Goal: Task Accomplishment & Management: Complete application form

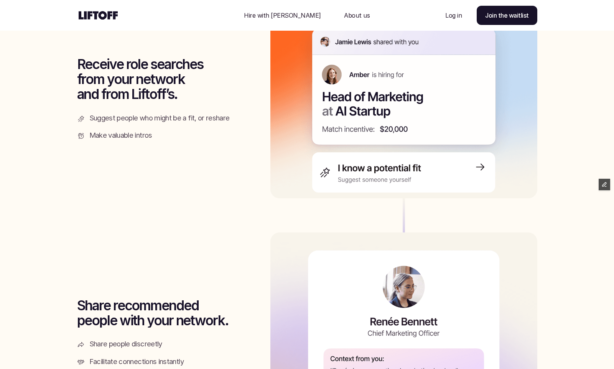
scroll to position [1073, 0]
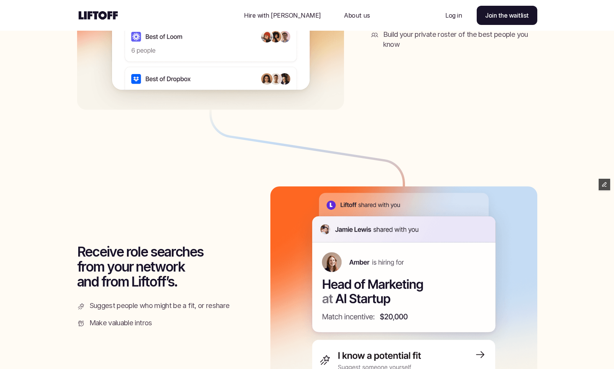
click at [300, 18] on p "Hire with [PERSON_NAME]" at bounding box center [282, 15] width 77 height 9
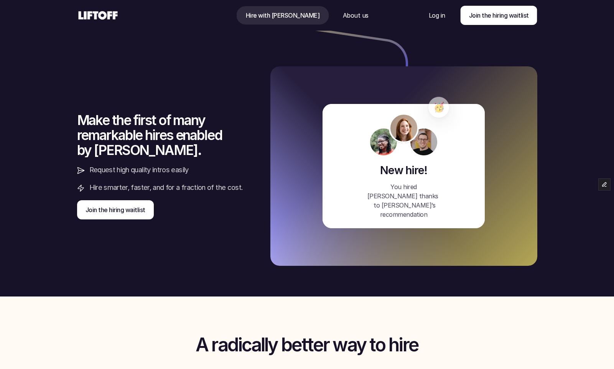
scroll to position [1814, 0]
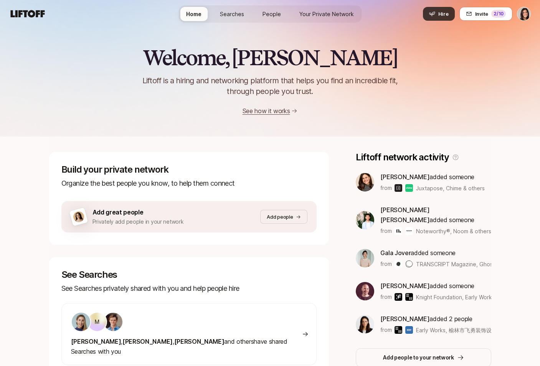
click at [441, 12] on span "Hire" at bounding box center [443, 14] width 10 height 8
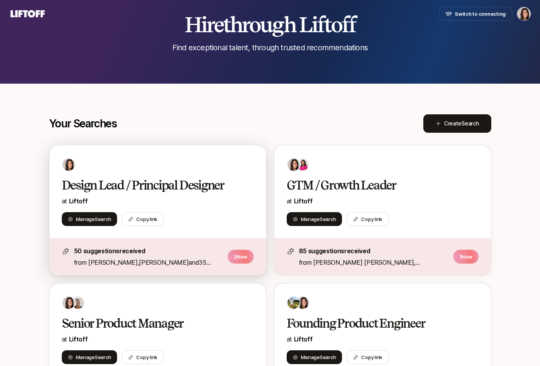
scroll to position [76, 0]
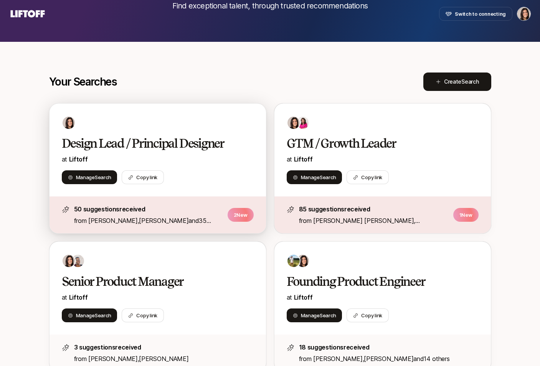
click at [227, 170] on div "Manage Search Copy link" at bounding box center [158, 177] width 192 height 14
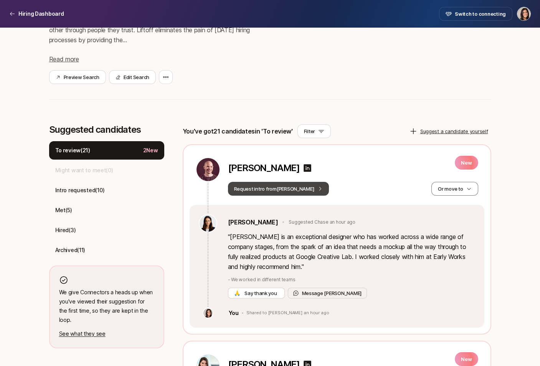
scroll to position [171, 0]
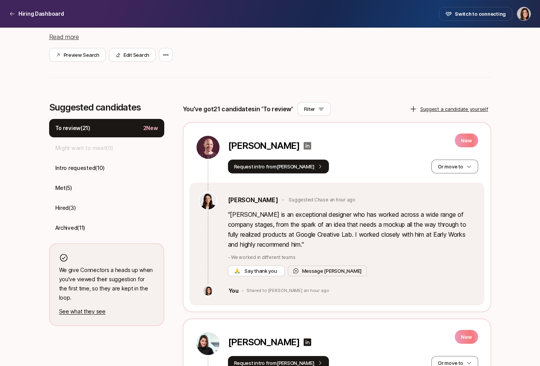
click at [303, 144] on icon at bounding box center [307, 146] width 8 height 8
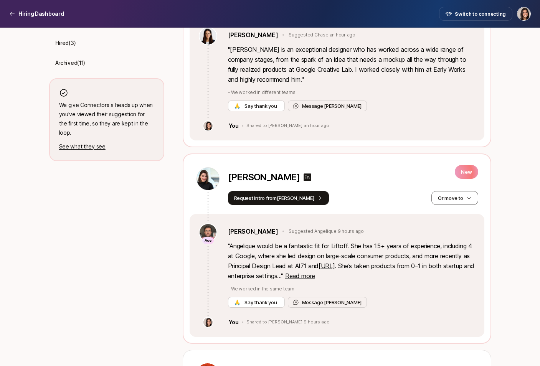
scroll to position [370, 0]
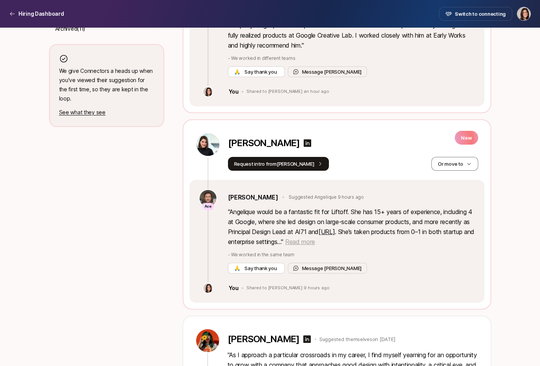
click at [315, 241] on span "Read more" at bounding box center [300, 242] width 30 height 8
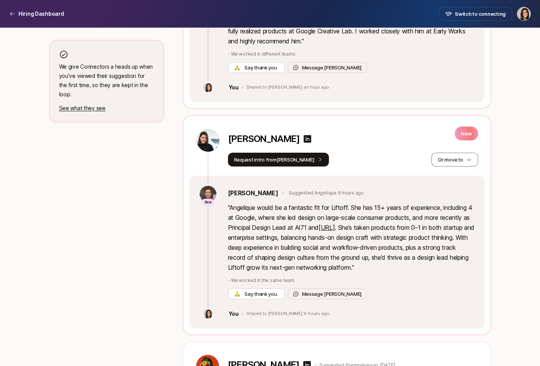
scroll to position [375, 0]
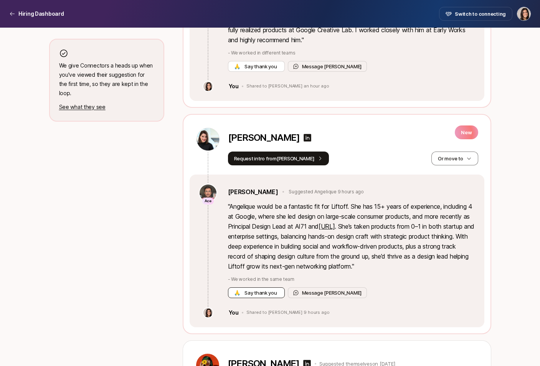
click at [277, 291] on span "Say thank you" at bounding box center [260, 293] width 35 height 8
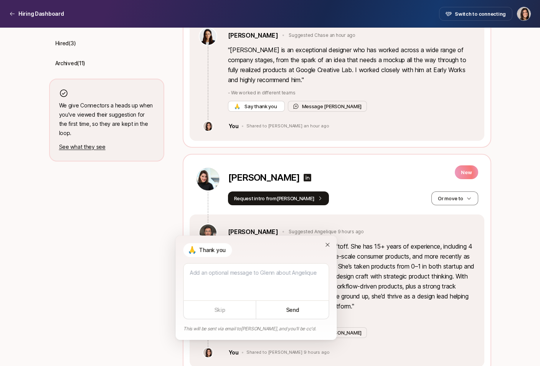
scroll to position [321, 0]
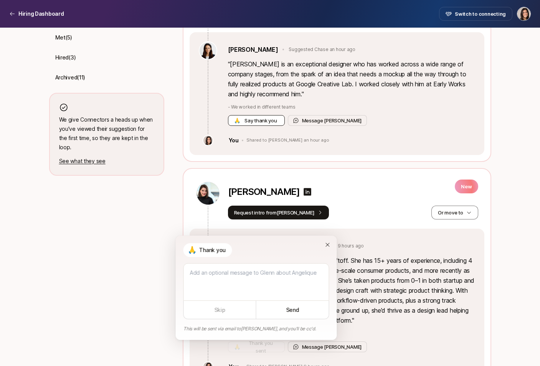
click at [261, 119] on span "Say thank you" at bounding box center [260, 121] width 35 height 8
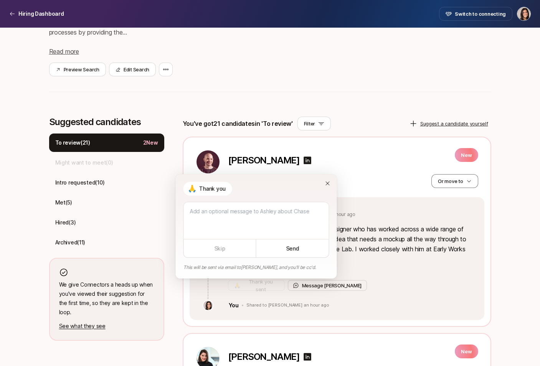
scroll to position [156, 0]
click at [282, 245] on button "Send" at bounding box center [292, 249] width 73 height 18
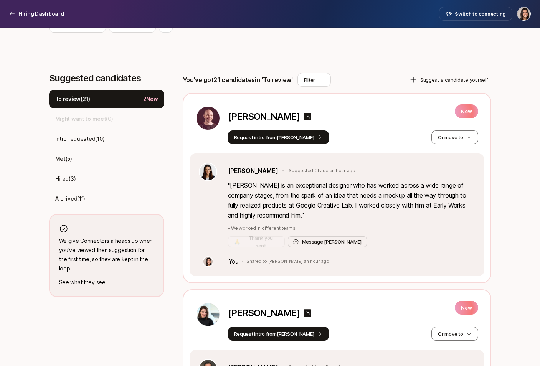
scroll to position [0, 0]
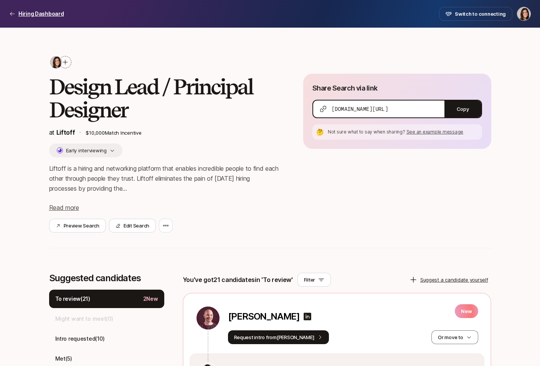
click at [40, 15] on p "Hiring Dashboard" at bounding box center [41, 13] width 46 height 9
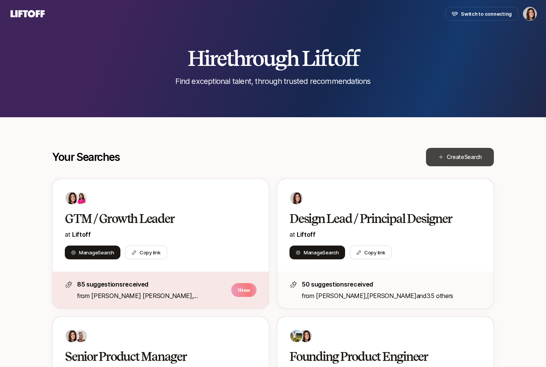
click at [454, 159] on span "Create Search" at bounding box center [464, 157] width 35 height 9
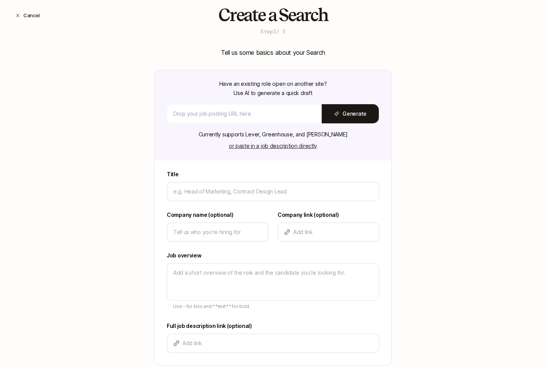
scroll to position [42, 0]
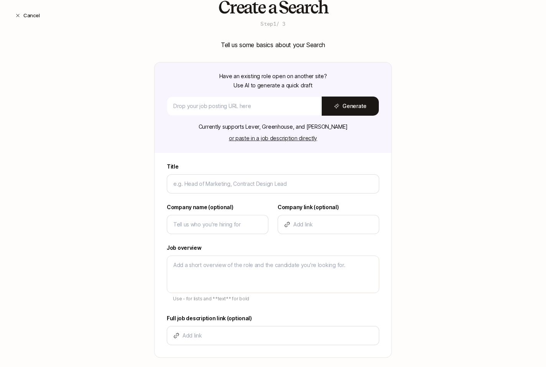
type textarea "x"
type input "H"
type textarea "x"
type input "He"
type textarea "x"
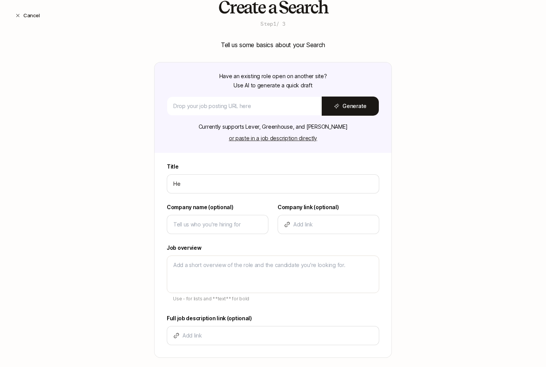
type input "Hea"
type textarea "x"
type input "Head"
type textarea "x"
type input "Head o"
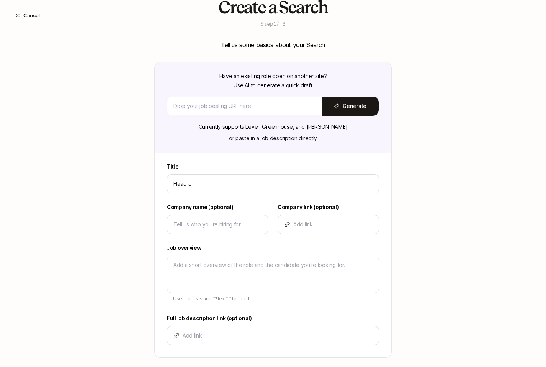
type textarea "x"
type input "Head of"
type textarea "x"
type input "Head of"
type textarea "x"
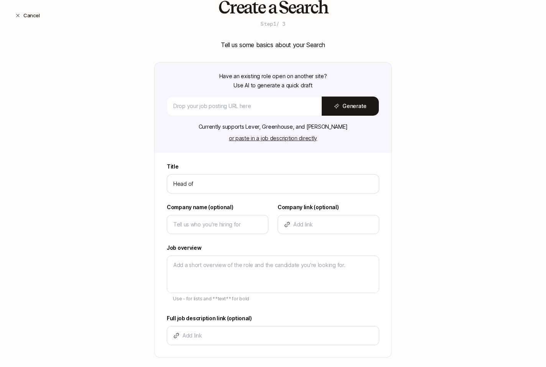
type input "Head of P"
type textarea "x"
type input "Head of Pr"
type textarea "x"
type input "Head of Pro"
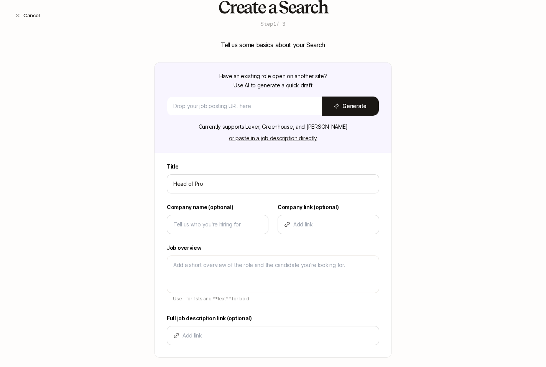
type textarea "x"
type input "Head of Prod"
type textarea "x"
type input "Head of Produc"
type textarea "x"
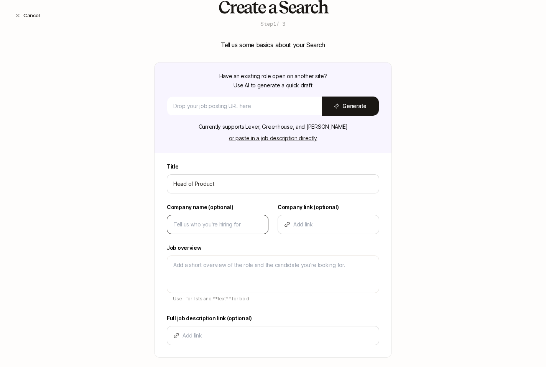
type input "Head of Product"
click at [200, 228] on input at bounding box center [217, 224] width 89 height 9
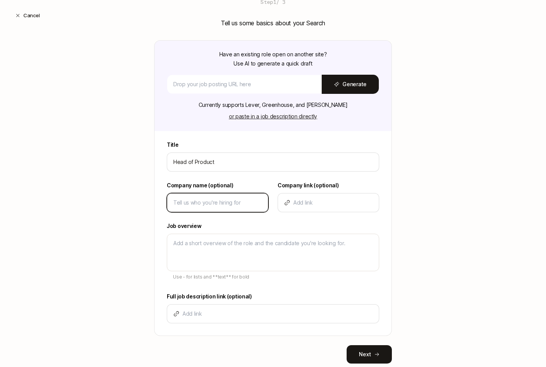
scroll to position [64, 0]
type textarea "x"
type input "L"
type textarea "x"
type input "Lf"
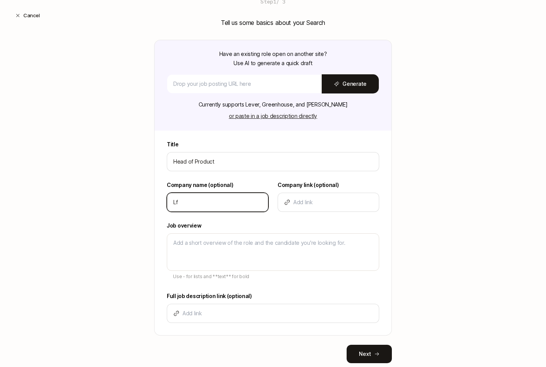
type textarea "x"
type input "Lfi"
type textarea "x"
type input "Lf"
type textarea "x"
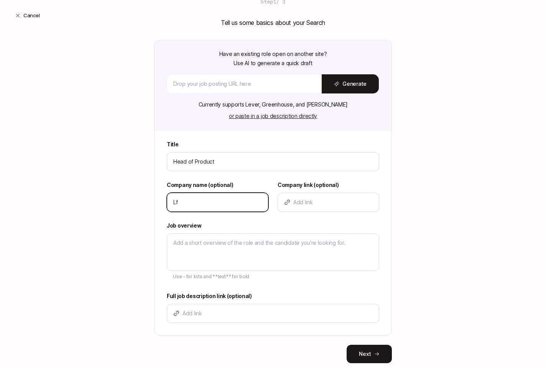
type input "L"
type textarea "x"
type input "Li"
type textarea "x"
type input "Lif"
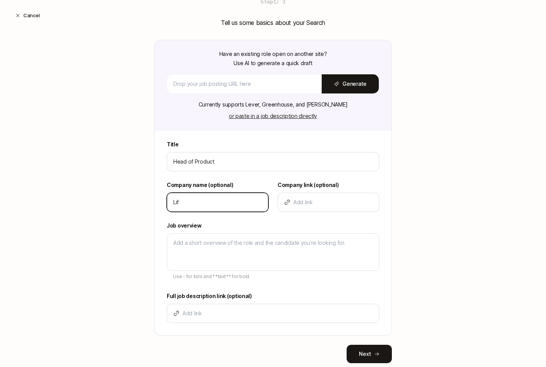
type textarea "x"
type input "Lift"
type textarea "x"
type input "Lifto"
type textarea "x"
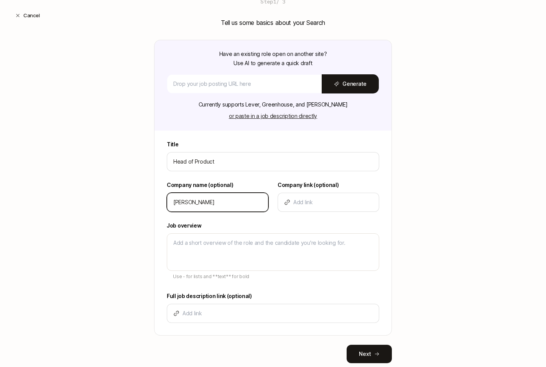
type input "Liftof"
type textarea "x"
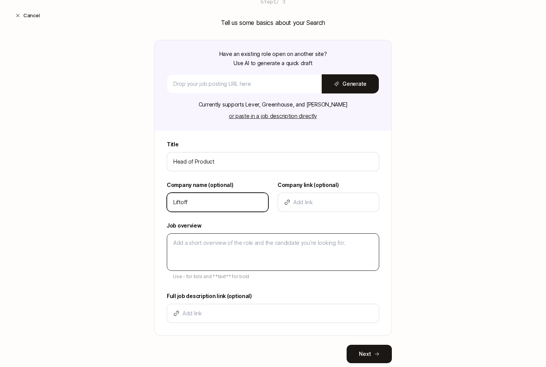
type input "Liftoff"
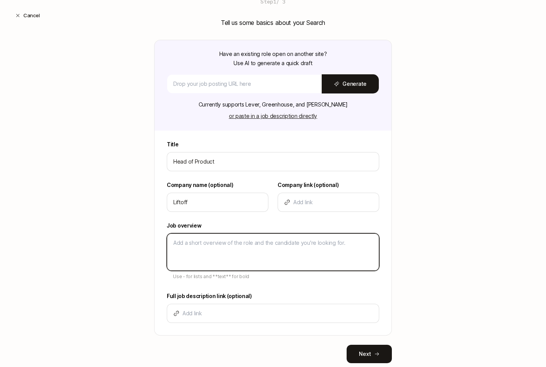
click at [194, 254] on textarea at bounding box center [273, 253] width 212 height 38
type textarea "x"
type textarea "D"
type textarea "x"
type textarea "De"
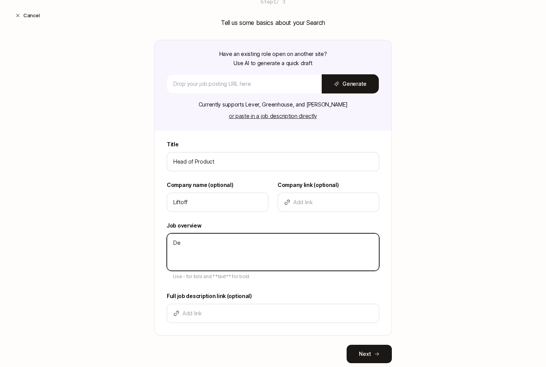
type textarea "x"
type textarea "Des"
type textarea "x"
type textarea "Desc"
type textarea "x"
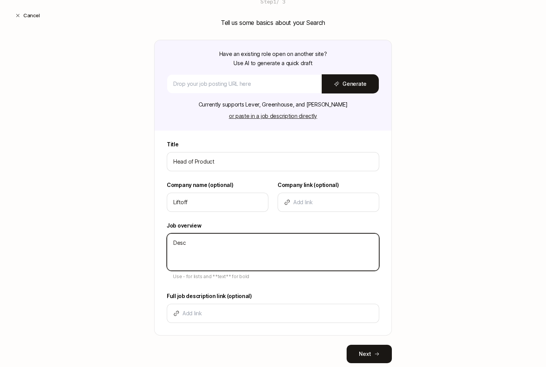
type textarea "Descr"
type textarea "x"
type textarea "Descri"
type textarea "x"
type textarea "Descrip"
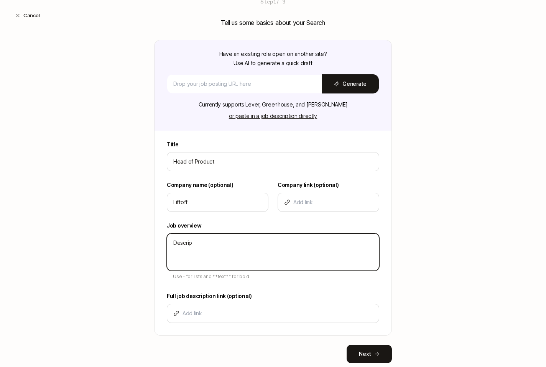
type textarea "x"
type textarea "Descript"
type textarea "x"
type textarea "Descripti"
type textarea "x"
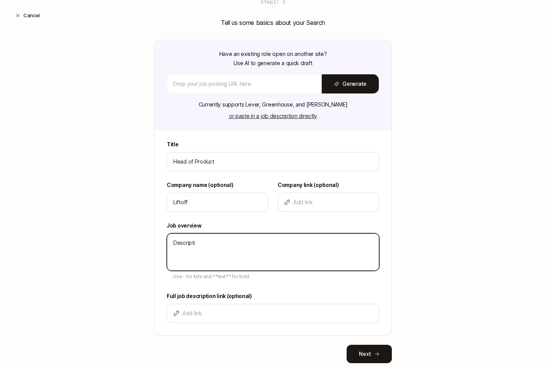
type textarea "Descriptio"
type textarea "x"
type textarea "Description"
type textarea "x"
type textarea "Description"
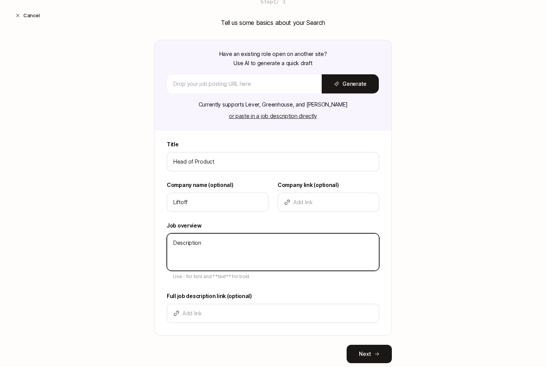
type textarea "x"
type textarea "Description -"
type textarea "x"
type textarea "Description -"
type textarea "x"
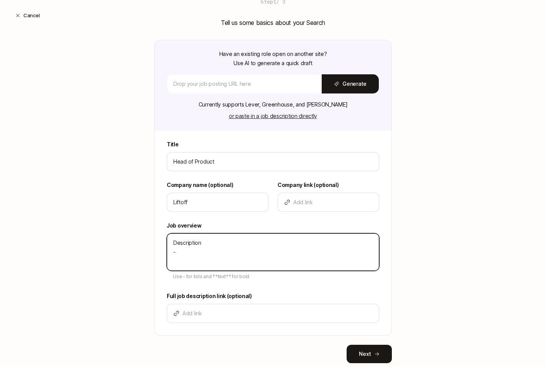
type textarea "Description - U"
type textarea "x"
type textarea "Description - Ub"
type textarea "x"
type textarea "Description - Ubl"
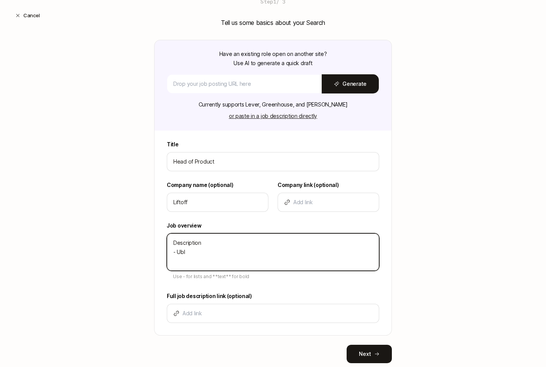
type textarea "x"
type textarea "Description - Ub"
type textarea "x"
type textarea "Description - U"
type textarea "x"
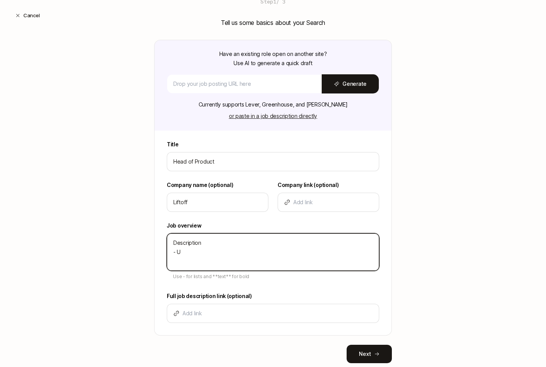
type textarea "Description -"
type textarea "x"
type textarea "Description - B"
type textarea "x"
type textarea "Description - Bu"
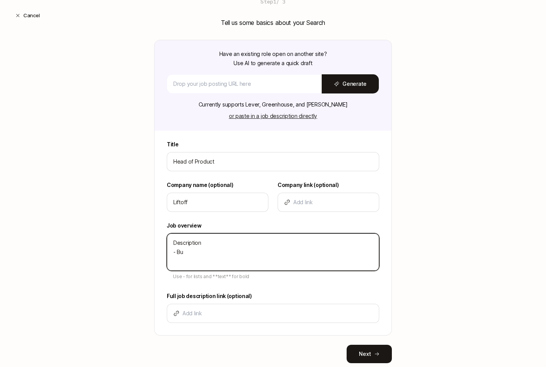
type textarea "x"
type textarea "Description - Bul"
type textarea "x"
type textarea "Description - Bull"
type textarea "x"
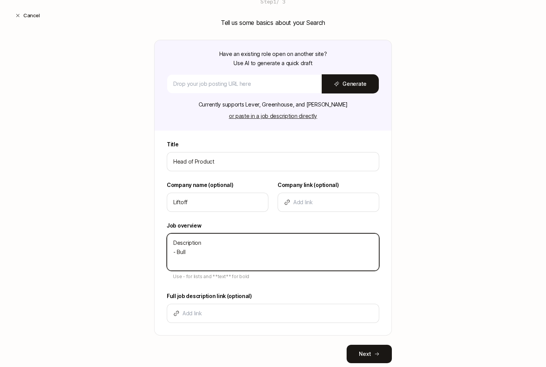
type textarea "Description - Bulle"
type textarea "x"
type textarea "Description - Bullet"
type textarea "x"
type textarea "Description - Bullet"
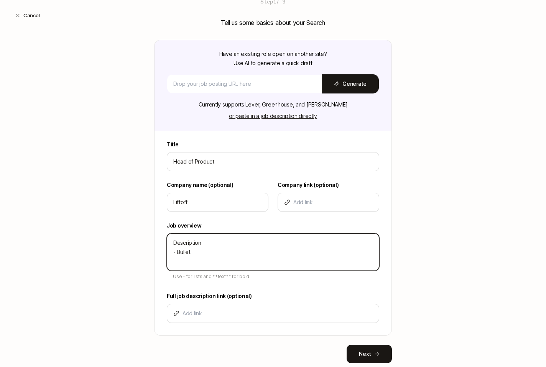
type textarea "x"
type textarea "Description - Bullet -"
type textarea "x"
type textarea "Description - Bullet -"
type textarea "x"
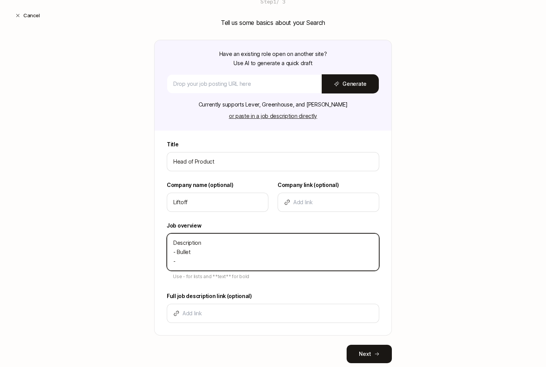
type textarea "Description - Bullet - B"
type textarea "x"
type textarea "Description - Bullet - Bu"
type textarea "x"
type textarea "Description - Bullet - Bul"
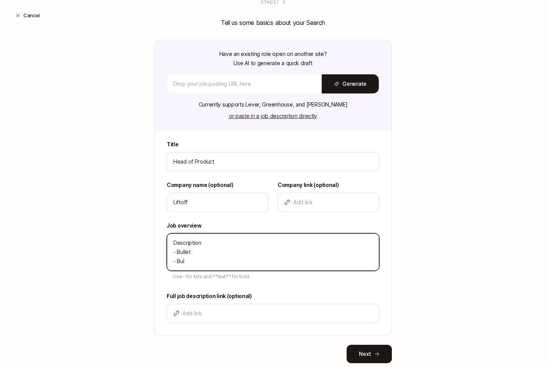
type textarea "x"
type textarea "Description - Bullet - Bull"
type textarea "x"
type textarea "Description - Bullet - Bulle"
type textarea "x"
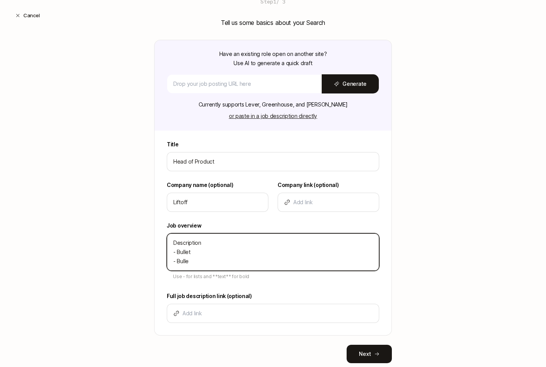
type textarea "Description - Bullet - Bullee"
type textarea "x"
type textarea "Description - Bullet - Bulleet"
type textarea "x"
type textarea "Description - Bullet - Bulleet"
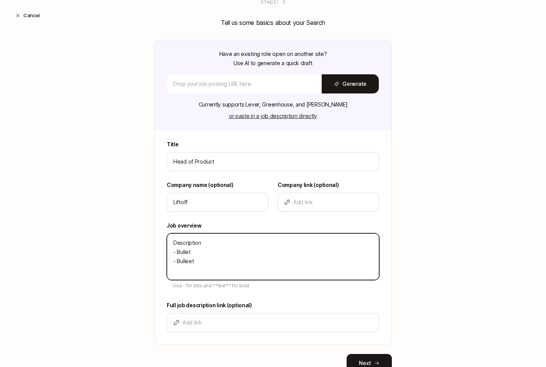
type textarea "x"
type textarea "Description - Bullet - Bulleet"
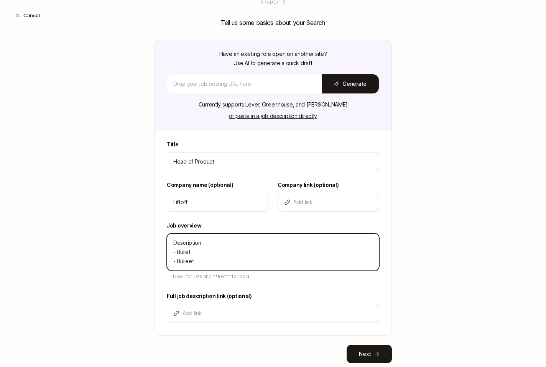
type textarea "x"
type textarea "Description - Bullet - Bullee"
type textarea "x"
type textarea "Description - Bullet - Bullet"
type textarea "x"
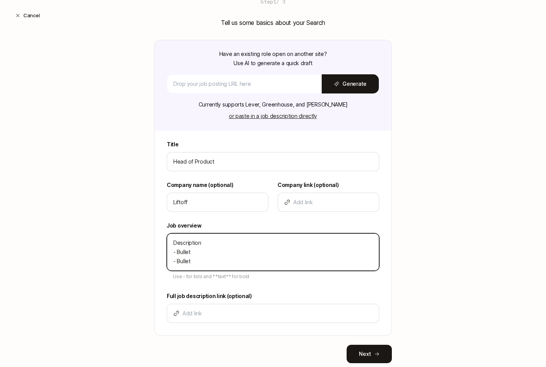
type textarea "Description - Bullet - Bullet"
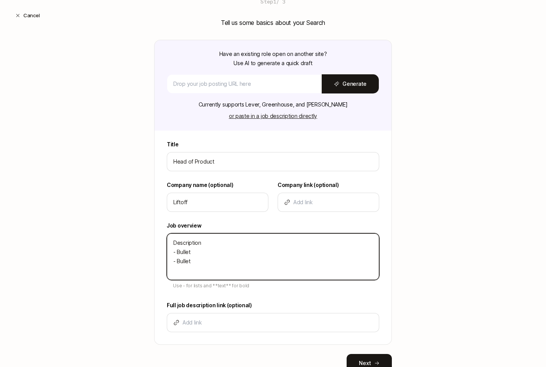
type textarea "x"
type textarea "Description - Bullet - Bullet -"
type textarea "x"
type textarea "Description - Bullet - Bullet -"
type textarea "x"
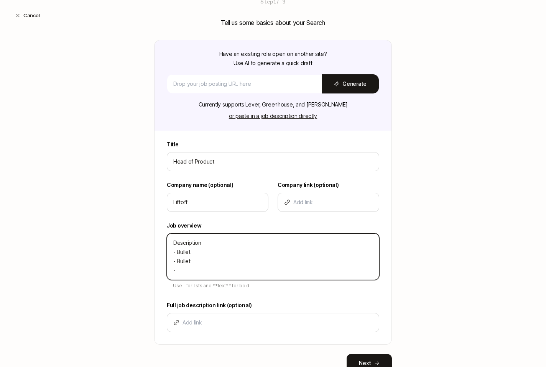
type textarea "Description - Bullet - Bullet - B"
type textarea "x"
type textarea "Description - Bullet - Bullet - Bul"
type textarea "x"
type textarea "Description - Bullet - Bullet - Bull"
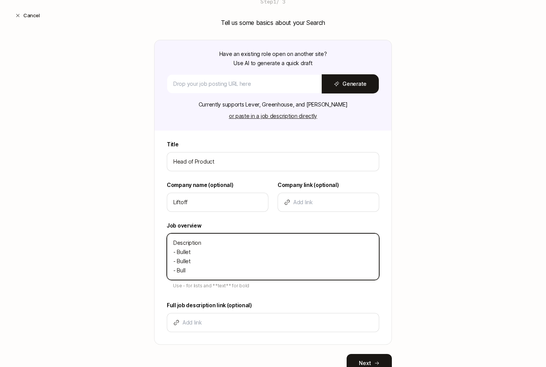
type textarea "x"
type textarea "Description - Bullet - Bullet - Bulle"
type textarea "x"
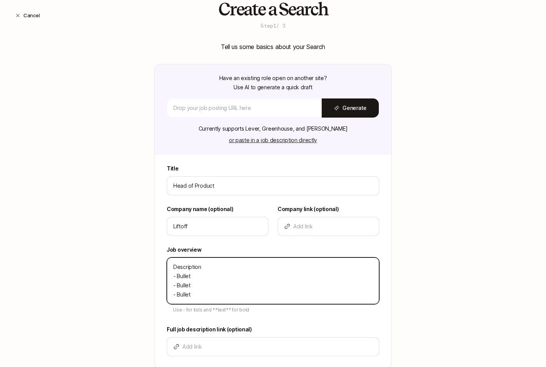
scroll to position [94, 0]
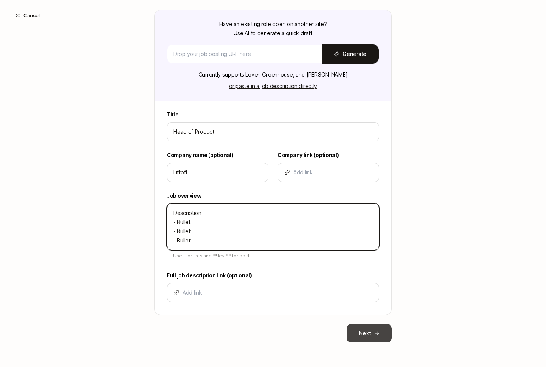
type textarea "Description - Bullet - Bullet - Bullet"
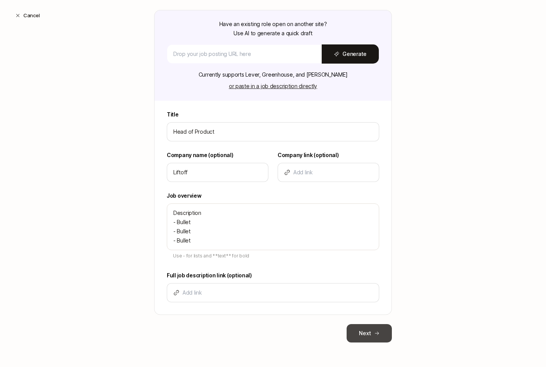
click at [374, 336] on button "Next" at bounding box center [369, 333] width 45 height 18
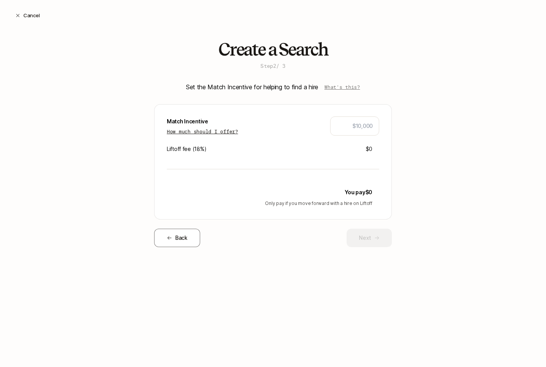
click at [229, 130] on p "How much should I offer?" at bounding box center [202, 132] width 71 height 8
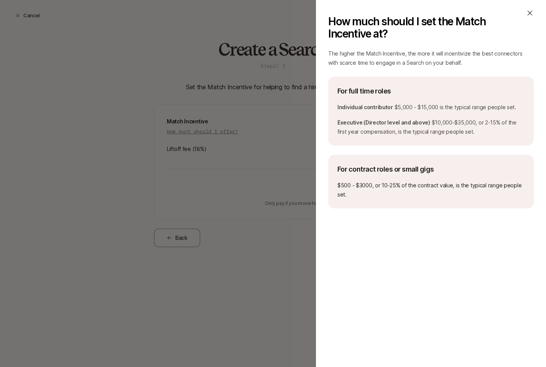
click at [529, 22] on div "How much should I set the Match Incentive at?" at bounding box center [431, 27] width 206 height 37
click at [529, 16] on icon at bounding box center [530, 13] width 8 height 8
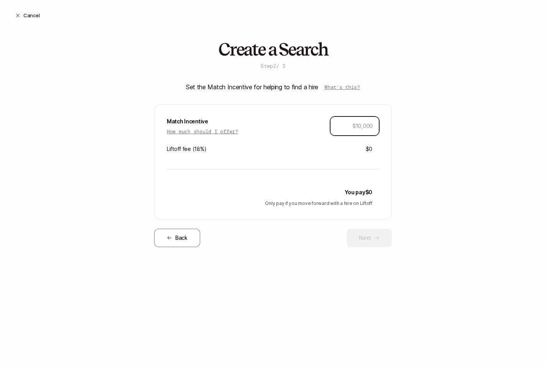
click at [340, 125] on input "text" at bounding box center [355, 126] width 36 height 9
type input "$20,000"
click at [374, 190] on div "You pay $23,600 Only pay if you move forward with a hire on Liftoff" at bounding box center [273, 197] width 212 height 19
click at [354, 235] on button "Next" at bounding box center [369, 238] width 45 height 18
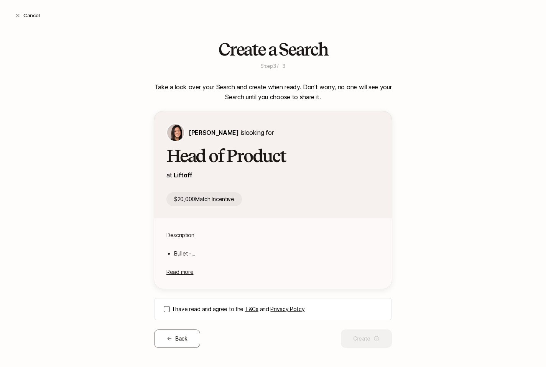
scroll to position [5, 0]
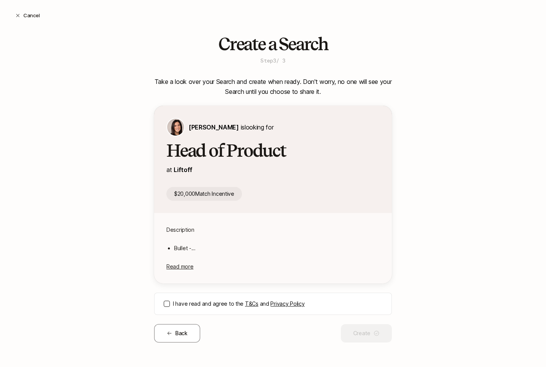
click at [167, 303] on button "I have read and agree to the T&Cs and Privacy Policy" at bounding box center [167, 304] width 6 height 6
click at [363, 326] on button "Create" at bounding box center [366, 333] width 51 height 18
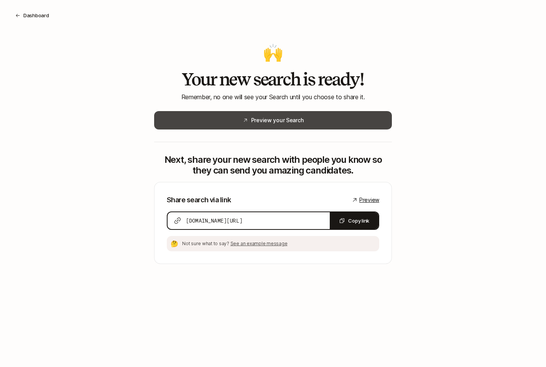
click at [290, 125] on button "Preview your Search" at bounding box center [273, 120] width 238 height 18
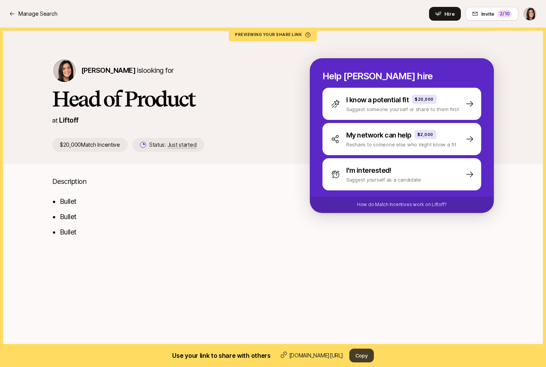
click at [360, 357] on button "Copy" at bounding box center [361, 356] width 25 height 14
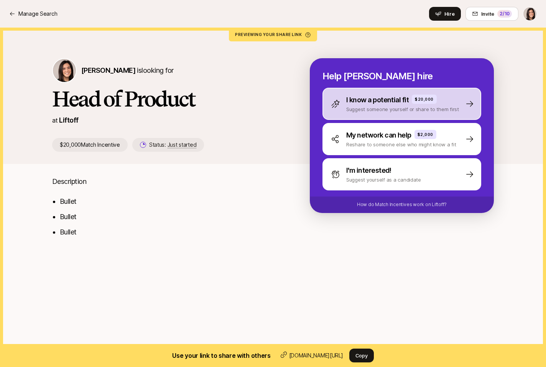
click at [356, 115] on div "I know a potential fit $20,000 Suggest someone yourself or share to them first" at bounding box center [402, 104] width 159 height 32
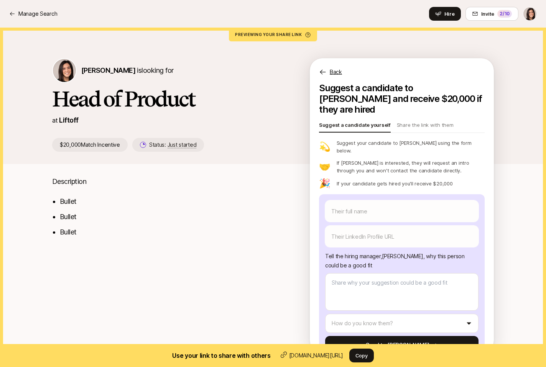
click at [331, 72] on p "Back" at bounding box center [336, 72] width 12 height 9
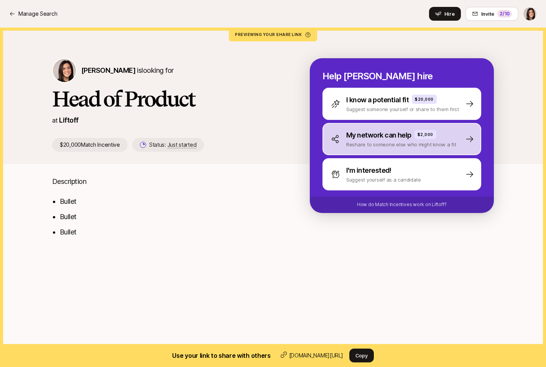
click at [341, 149] on div "My network can help $2,000 Reshare to someone else who might know a fit" at bounding box center [402, 139] width 159 height 32
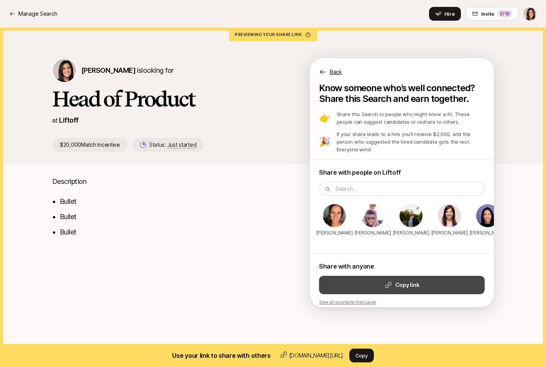
click at [381, 279] on button "Copy link" at bounding box center [402, 285] width 166 height 18
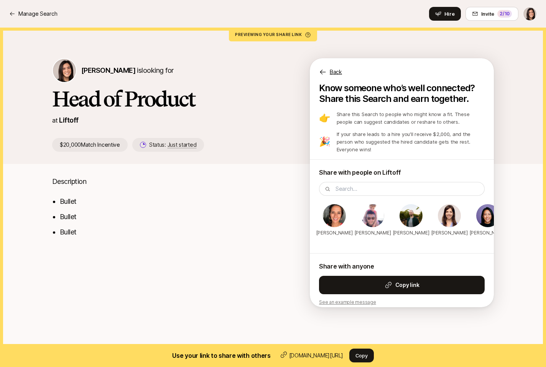
click at [338, 72] on p "Back" at bounding box center [336, 72] width 12 height 9
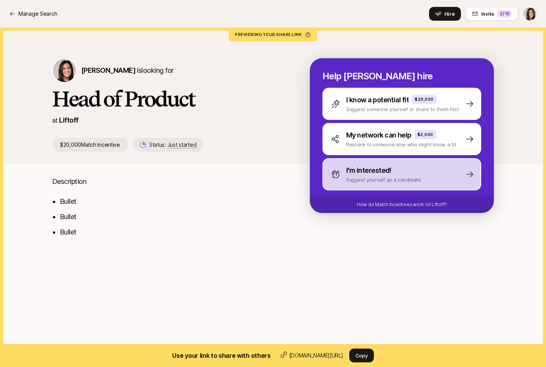
click at [340, 186] on div "I'm interested! Suggest yourself as a candidate" at bounding box center [402, 174] width 159 height 32
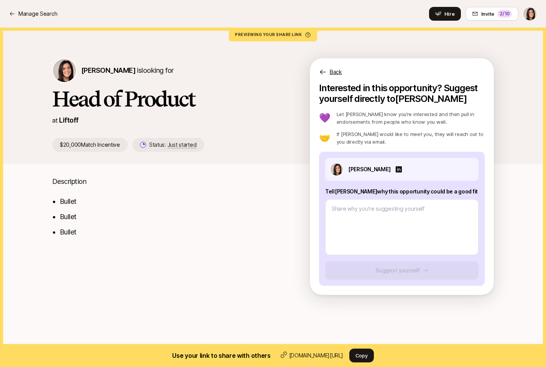
click at [329, 74] on div "Back" at bounding box center [402, 67] width 184 height 18
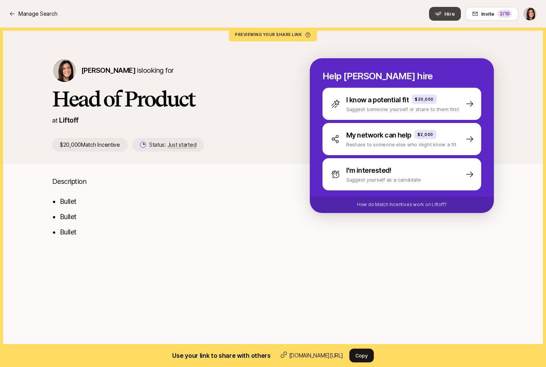
click at [441, 13] on icon at bounding box center [438, 14] width 6 height 6
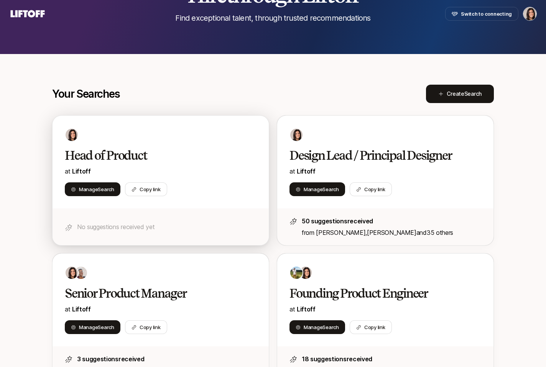
scroll to position [128, 0]
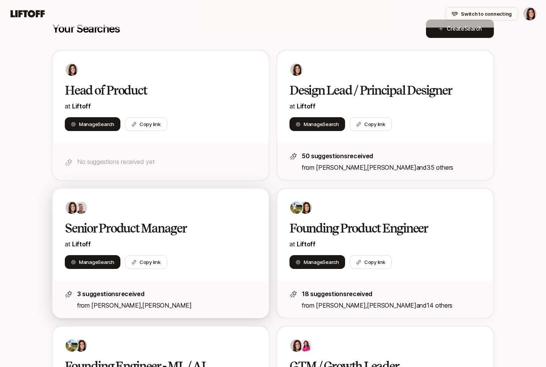
click at [233, 223] on h2 "Senior Product Manager" at bounding box center [153, 228] width 176 height 15
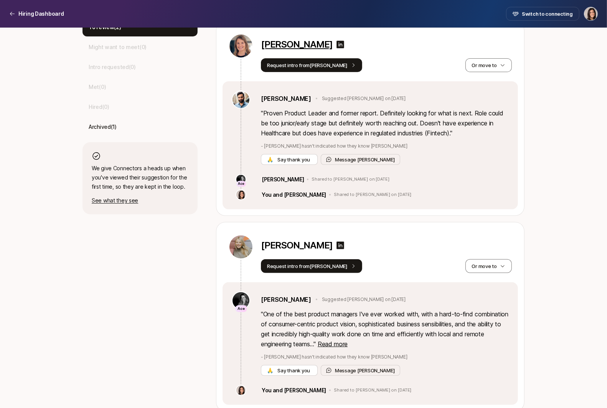
scroll to position [257, 0]
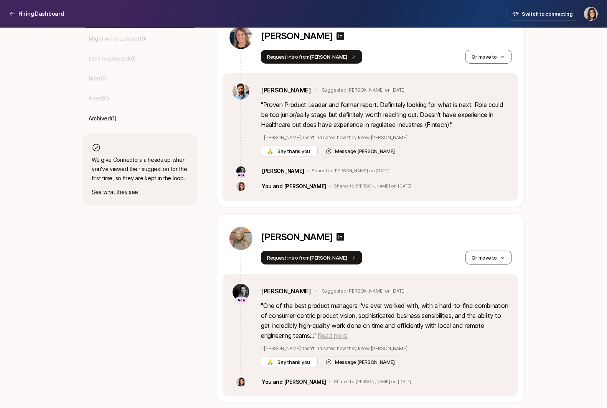
click at [347, 332] on span "Read more" at bounding box center [333, 336] width 30 height 8
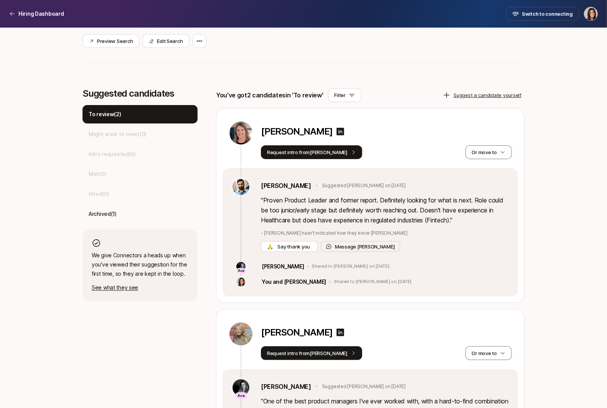
scroll to position [135, 0]
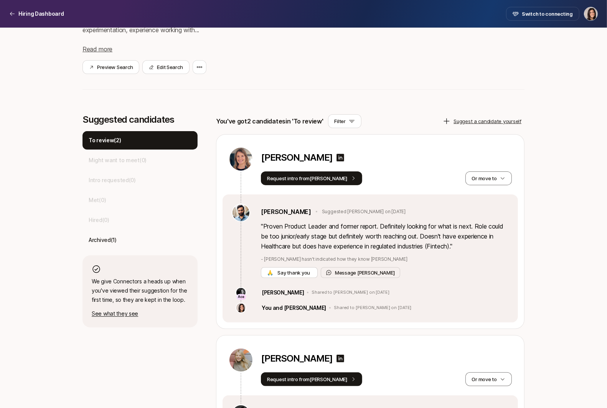
click at [308, 185] on div "Megan Hughes Request intro from Frank Or move to" at bounding box center [369, 165] width 295 height 60
click at [305, 181] on button "Request intro from Frank" at bounding box center [311, 178] width 101 height 14
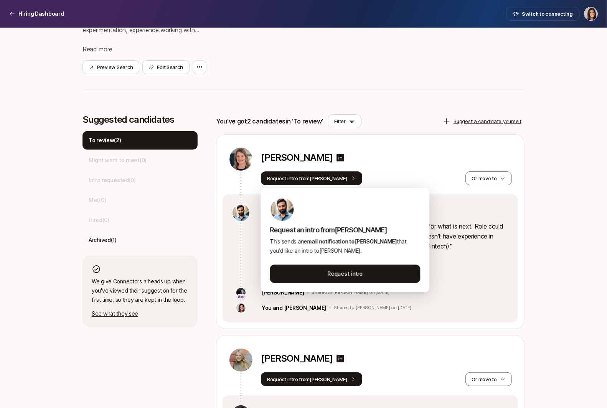
click at [398, 139] on div "Megan Hughes Request intro from Frank Or move to" at bounding box center [369, 165] width 295 height 60
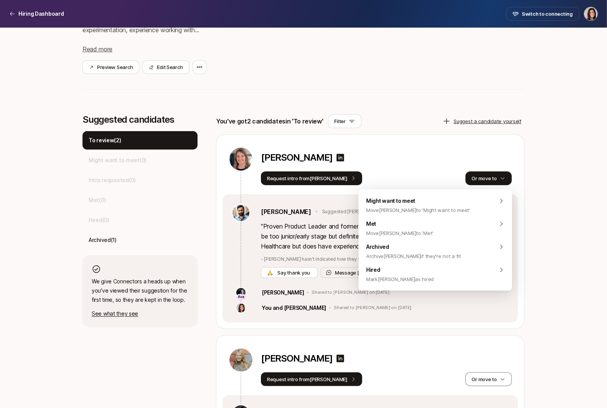
click at [499, 184] on button "Or move to" at bounding box center [488, 178] width 46 height 14
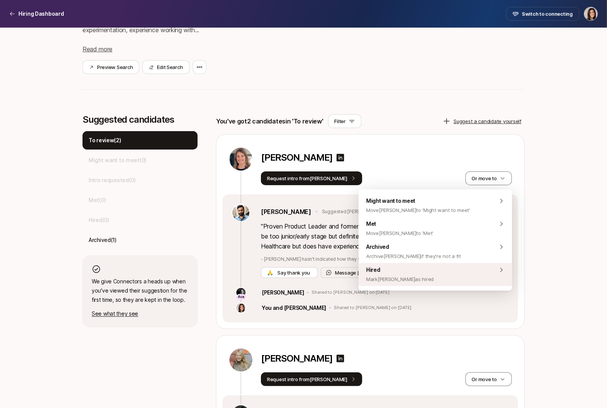
click at [462, 276] on div "Hired Mark Megan as hired" at bounding box center [434, 274] width 153 height 23
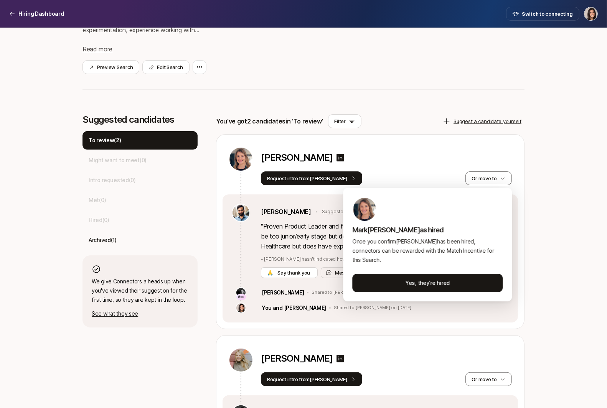
click at [455, 273] on html "Hiring Dashboard Hiring Dashboard Switch to connecting Senior Product Manager a…" at bounding box center [303, 69] width 607 height 408
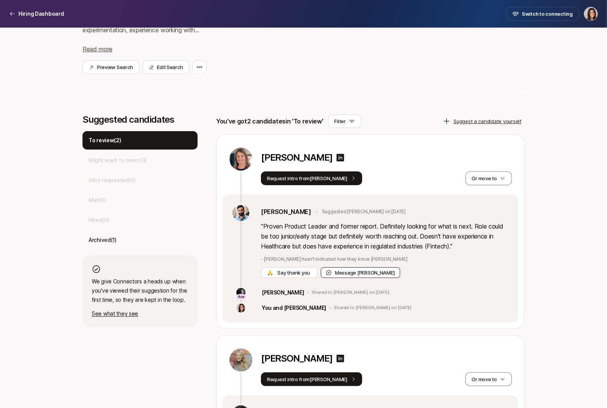
click at [361, 277] on button "Message Frank" at bounding box center [360, 272] width 79 height 11
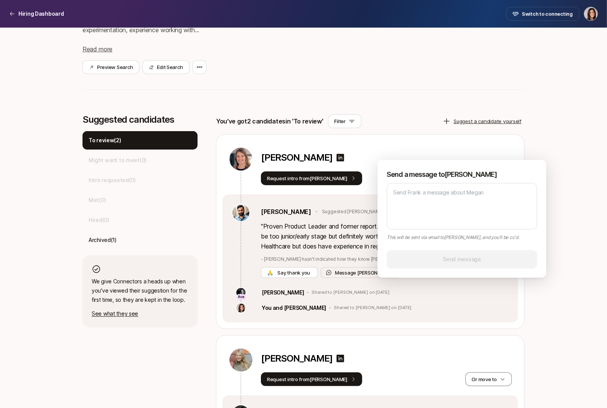
click at [423, 145] on div "Megan Hughes Request intro from Frank Or move to" at bounding box center [369, 165] width 295 height 60
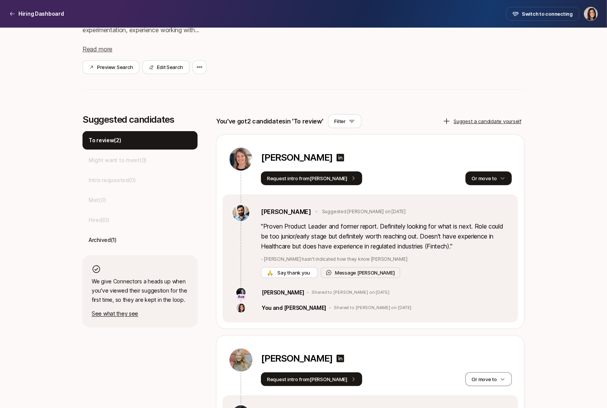
click at [484, 179] on button "Or move to" at bounding box center [488, 178] width 46 height 14
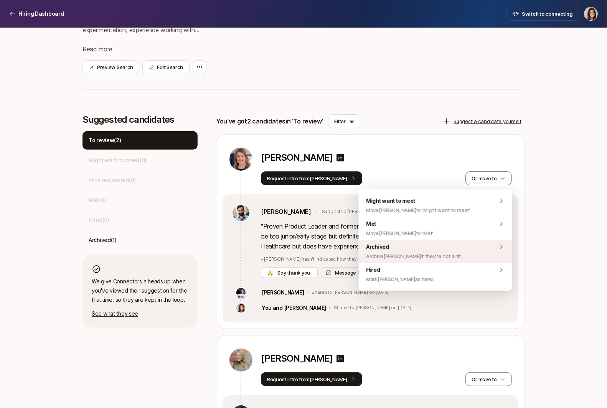
click at [467, 250] on div "Archived Archive Megan if they're not a fit" at bounding box center [434, 251] width 153 height 23
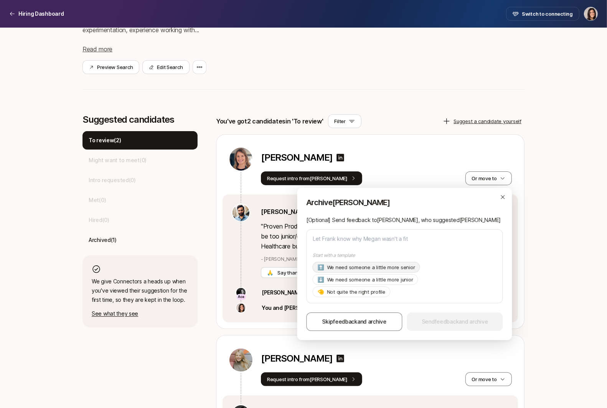
click at [388, 271] on p "We need someone a little more senior" at bounding box center [371, 267] width 88 height 8
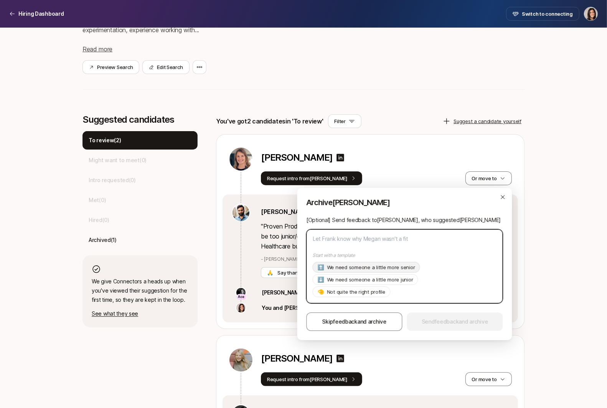
type textarea "x"
type textarea "Hi Frank, Thanks so much for suggesting Megan! As of now we're looking for a pr…"
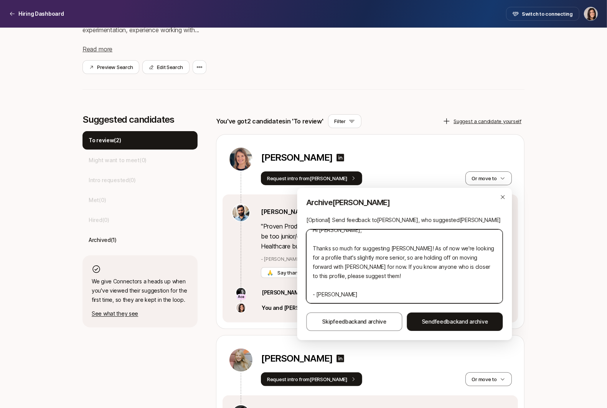
scroll to position [0, 0]
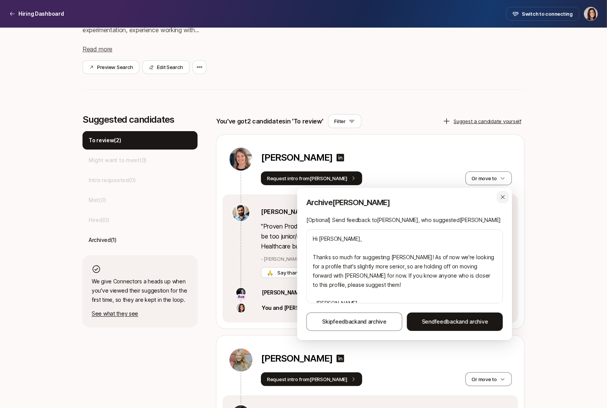
click at [505, 197] on icon "button" at bounding box center [502, 197] width 6 height 6
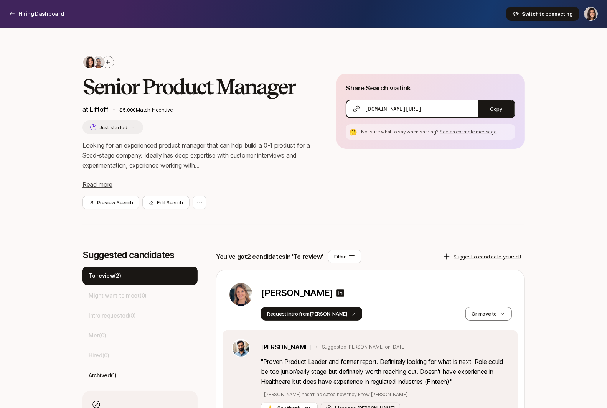
click at [518, 15] on icon at bounding box center [515, 14] width 6 height 6
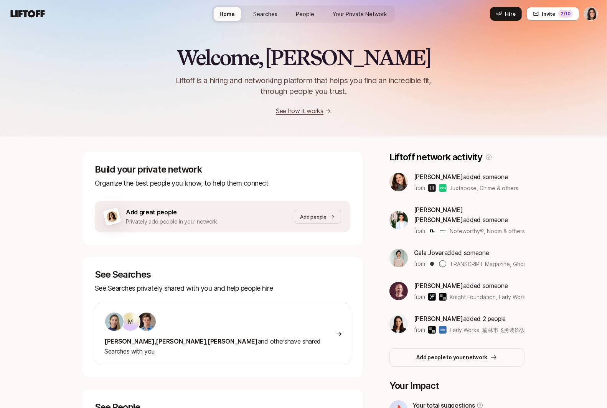
click at [272, 16] on span "Searches" at bounding box center [266, 14] width 24 height 8
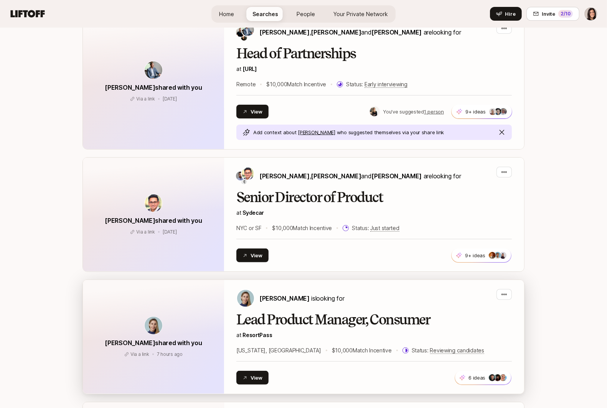
scroll to position [160, 0]
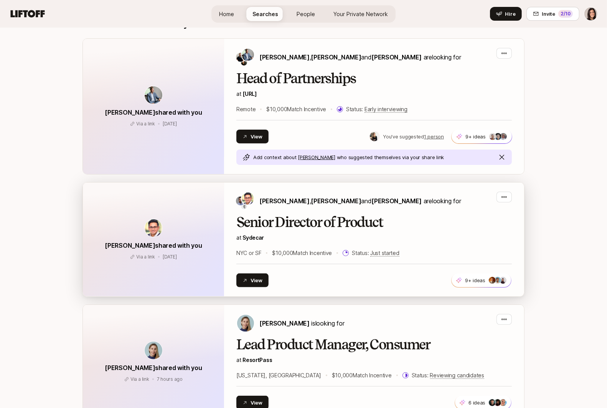
click at [400, 237] on p "at Sydecar" at bounding box center [373, 237] width 275 height 9
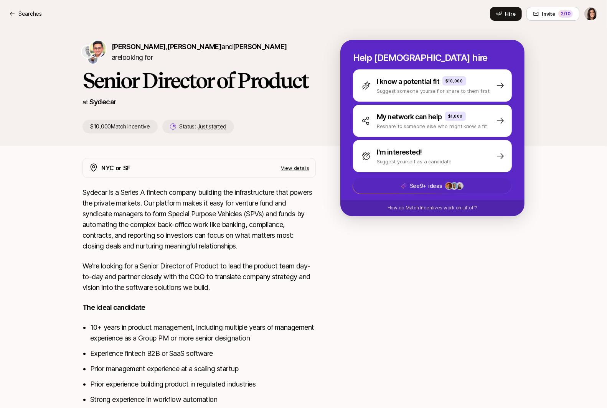
click at [456, 191] on span "See 9+ ideas +55" at bounding box center [432, 185] width 158 height 15
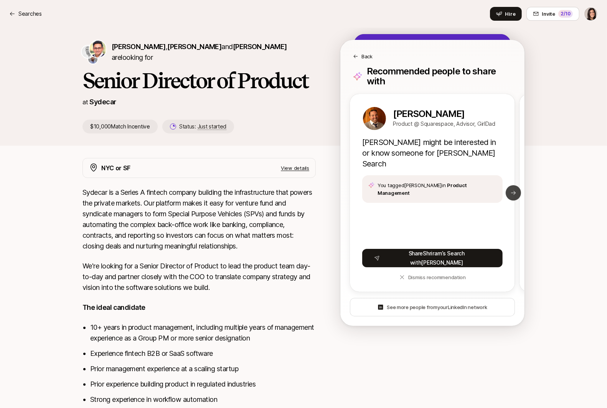
click at [507, 185] on button "Next slide" at bounding box center [512, 192] width 15 height 15
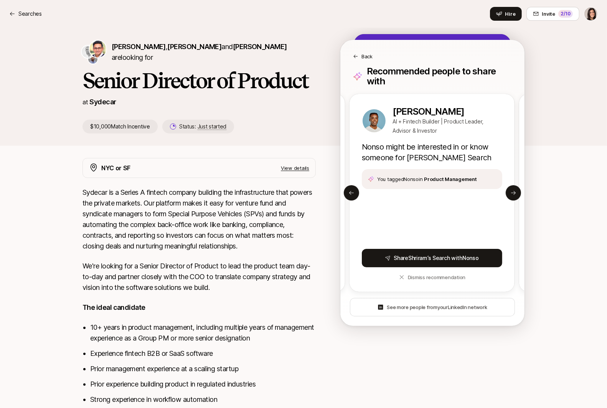
scroll to position [5, 0]
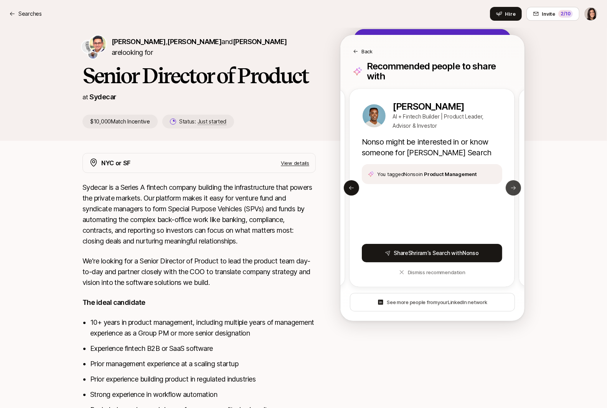
click at [513, 185] on icon at bounding box center [513, 188] width 6 height 6
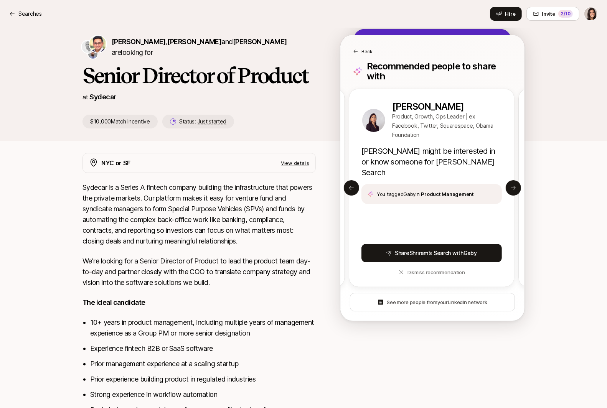
click at [367, 50] on p "Back" at bounding box center [366, 52] width 11 height 8
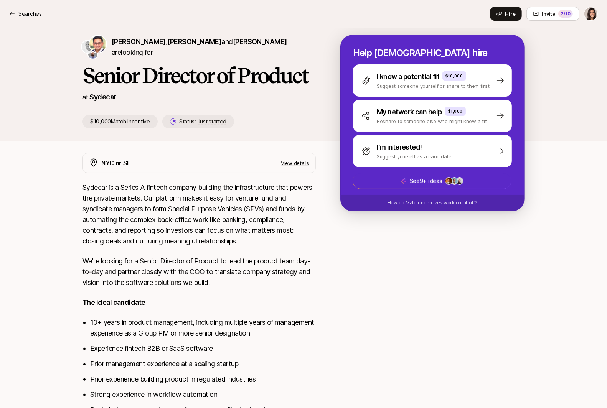
click at [32, 15] on p "Searches" at bounding box center [29, 13] width 23 height 9
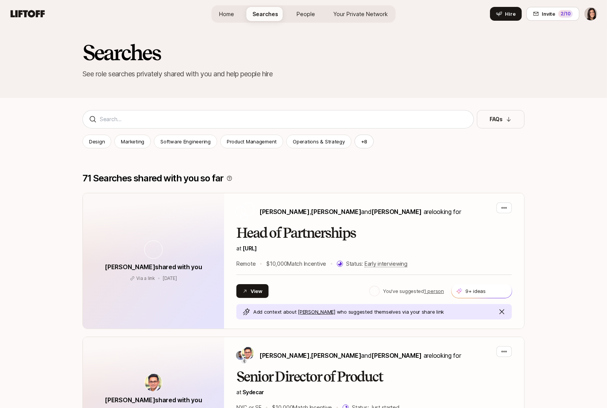
scroll to position [160, 0]
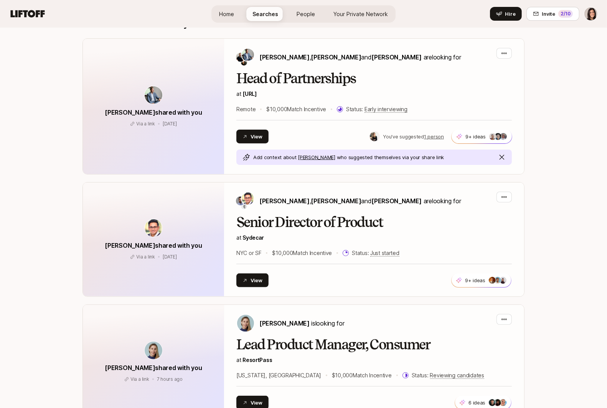
click at [306, 17] on span "People" at bounding box center [305, 14] width 18 height 8
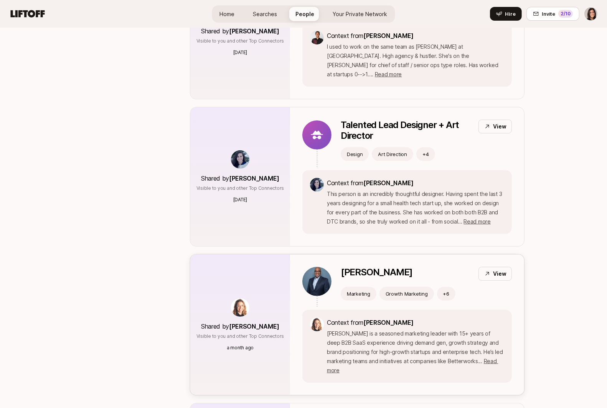
scroll to position [146, 0]
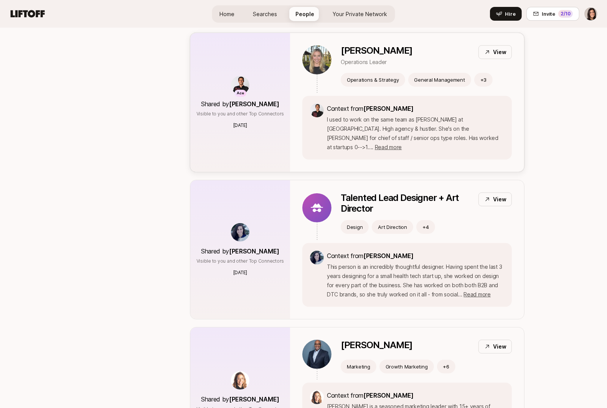
click at [307, 125] on div "Context from Fawzi Itani I used to work on the same team as Mackenzie at Linked…" at bounding box center [406, 128] width 209 height 64
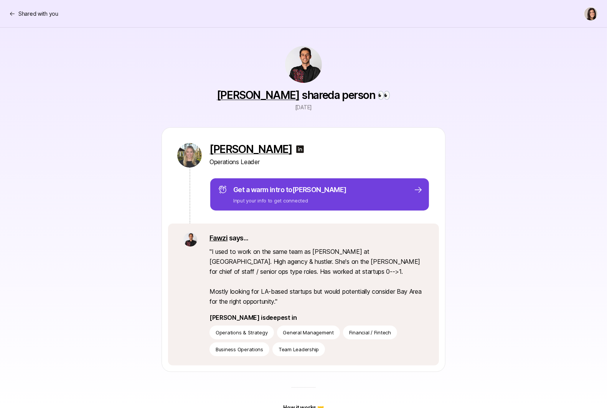
click at [306, 199] on p "Input your info to get connected" at bounding box center [289, 201] width 113 height 8
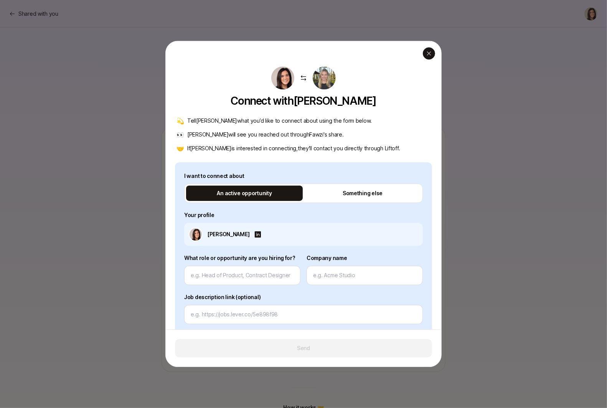
click at [427, 56] on icon "button" at bounding box center [429, 53] width 6 height 6
type textarea "x"
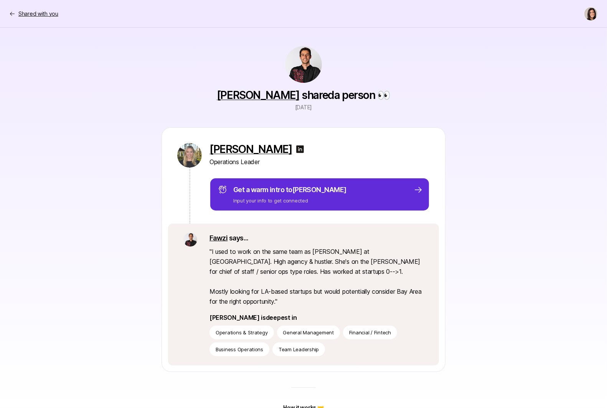
click at [43, 15] on p "Shared with you" at bounding box center [38, 13] width 40 height 9
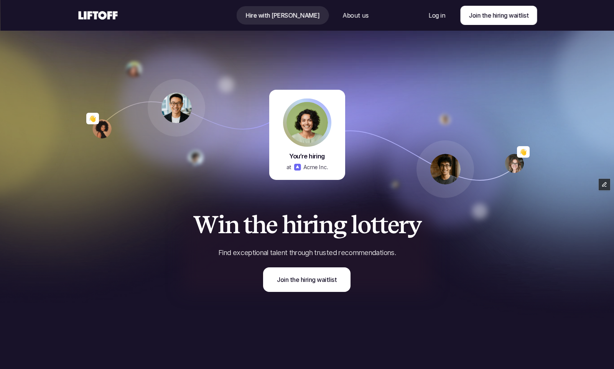
scroll to position [1814, 0]
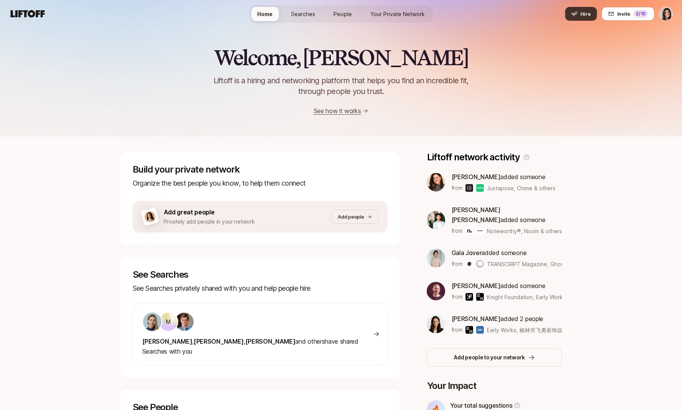
click at [569, 14] on button "Hire" at bounding box center [581, 14] width 32 height 14
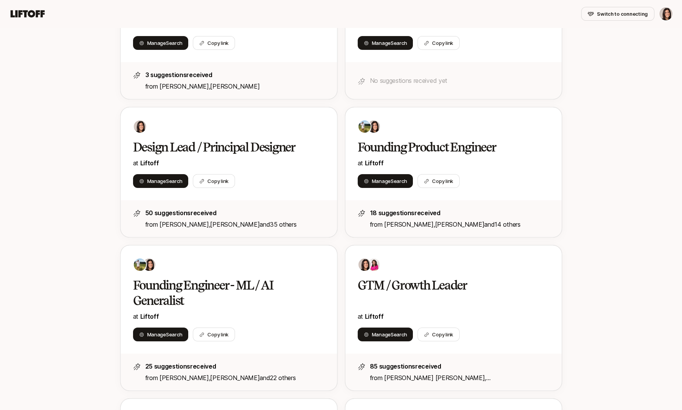
scroll to position [251, 0]
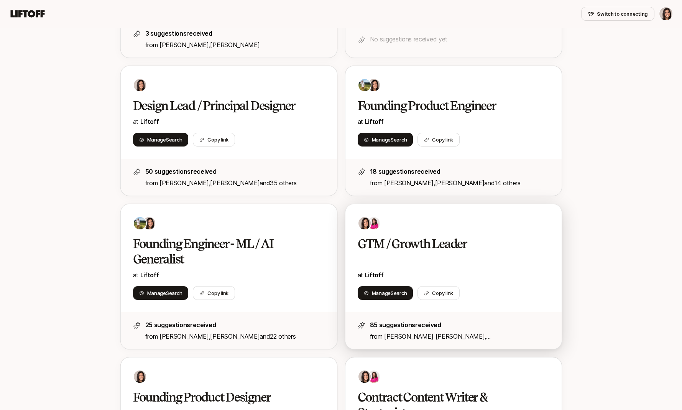
click at [414, 230] on div "GTM / Growth Leader at Liftoff Manage Search Copy link" at bounding box center [454, 258] width 216 height 108
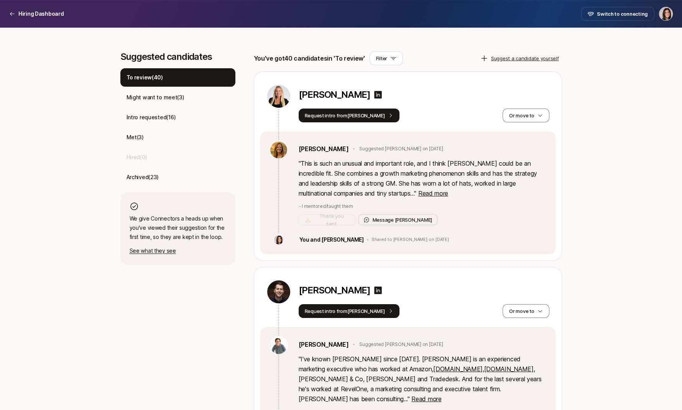
scroll to position [160, 0]
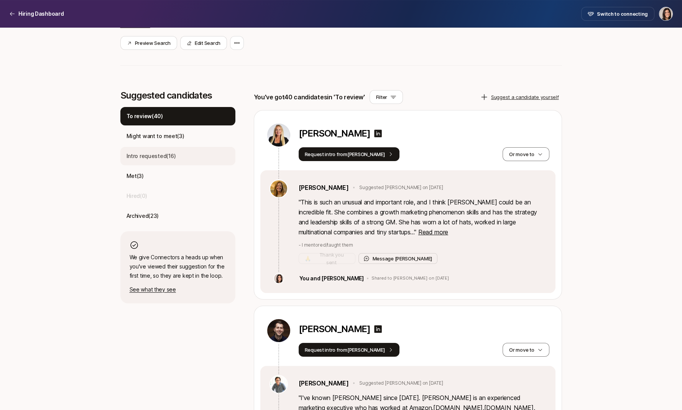
click at [208, 159] on div "Intro requested ( 16 )" at bounding box center [177, 156] width 115 height 18
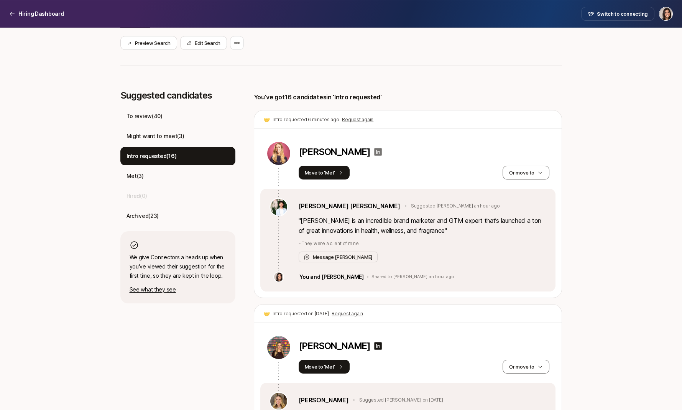
click at [374, 151] on icon at bounding box center [378, 152] width 8 height 8
